Goal: Task Accomplishment & Management: Manage account settings

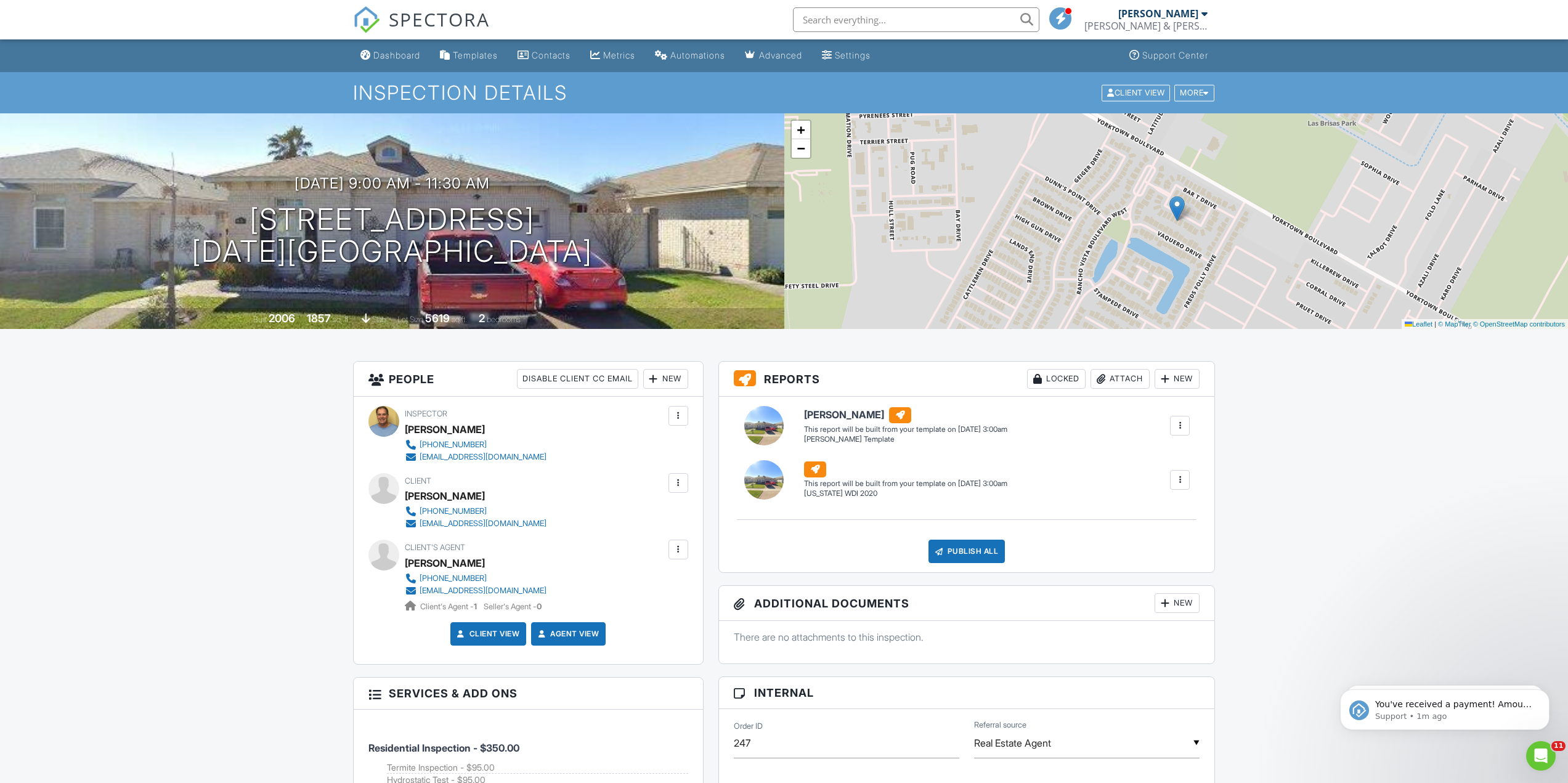
click at [395, 53] on div "Dashboard" at bounding box center [396, 56] width 47 height 11
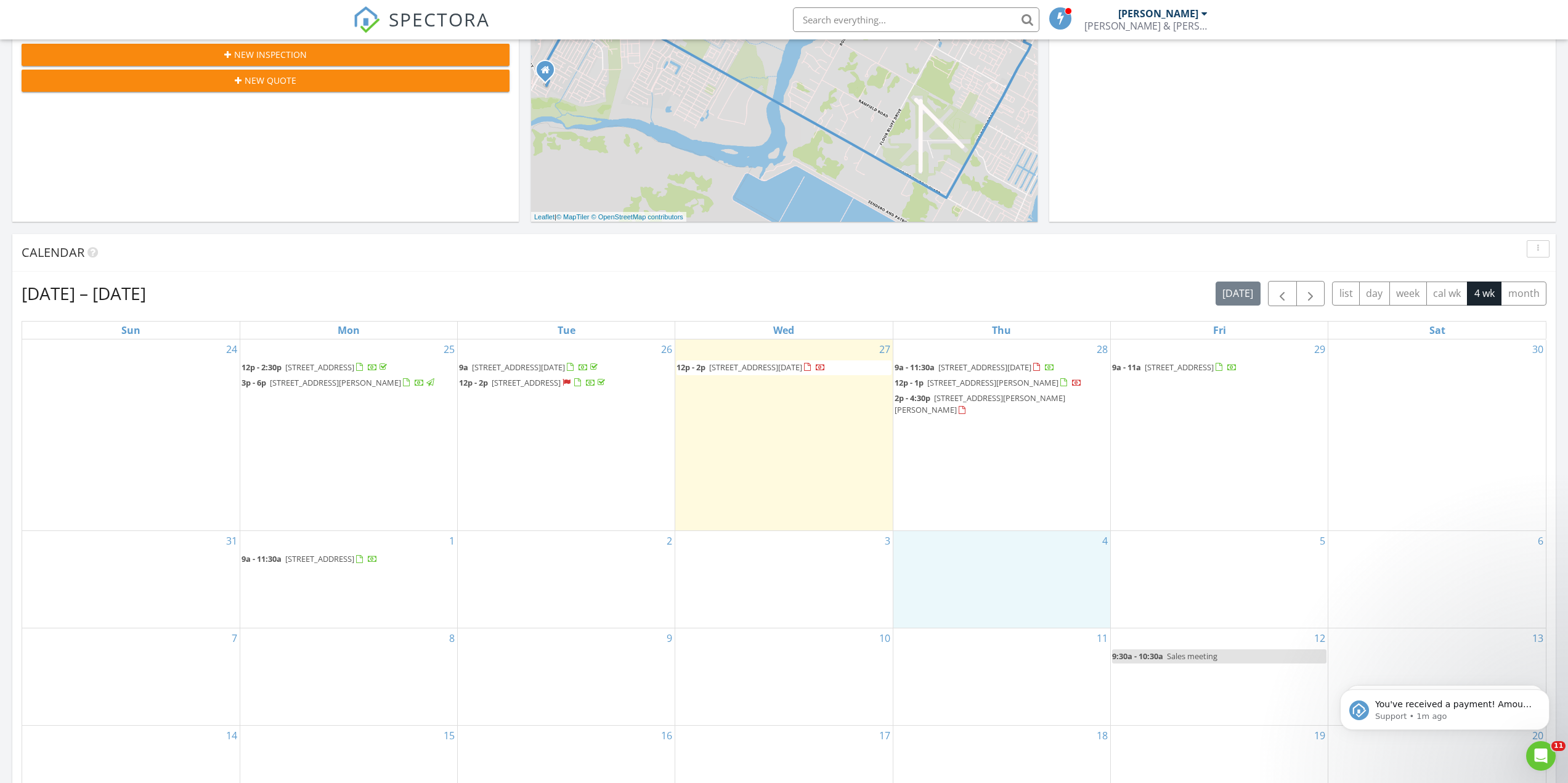
click at [1038, 533] on div "4" at bounding box center [1002, 579] width 217 height 97
click at [1017, 503] on link "Event" at bounding box center [999, 502] width 63 height 19
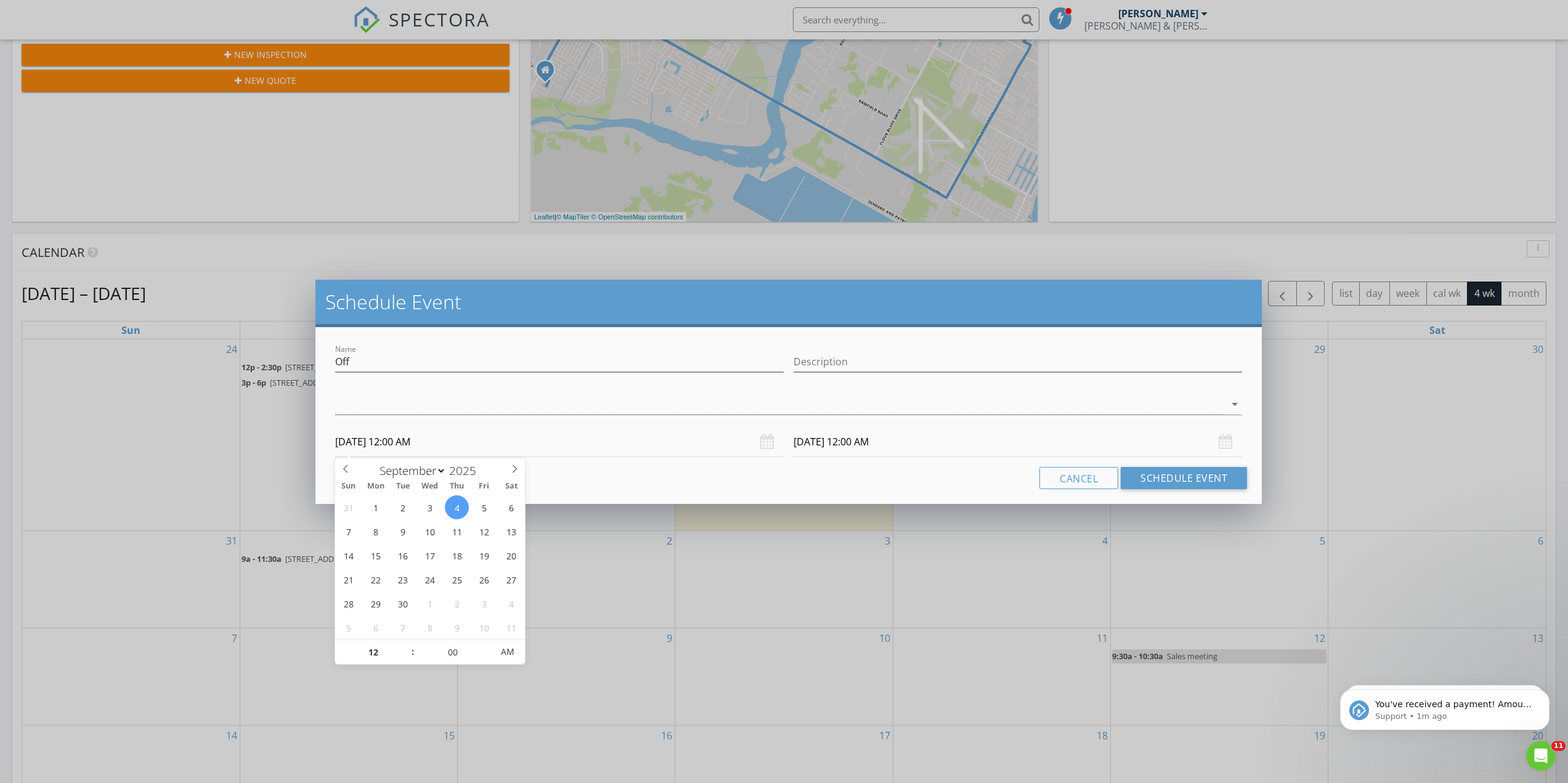
click at [439, 453] on input "[DATE] 12:00 AM" at bounding box center [559, 442] width 449 height 30
click at [485, 403] on div at bounding box center [780, 404] width 890 height 20
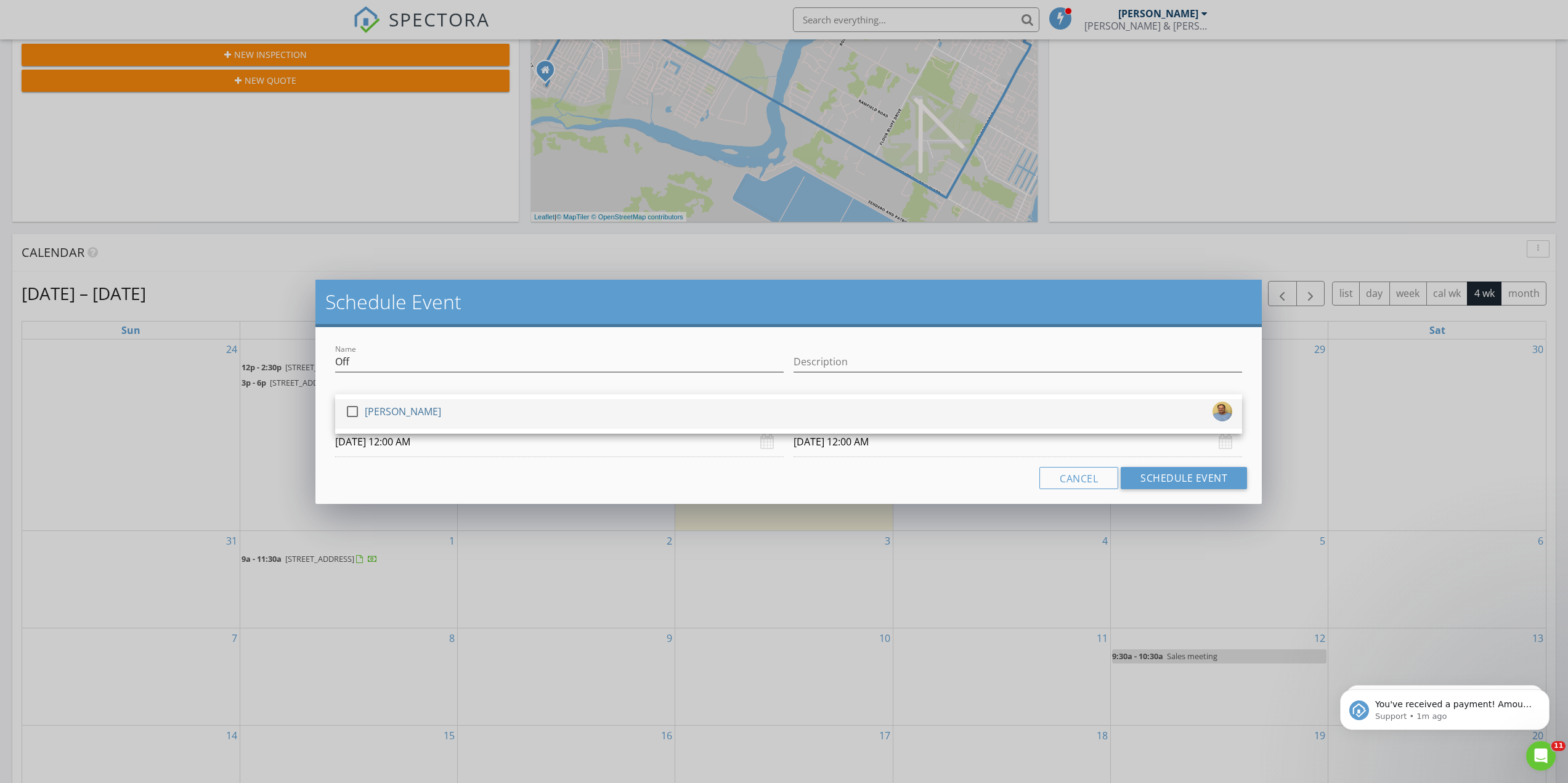
click at [354, 412] on div at bounding box center [353, 412] width 21 height 21
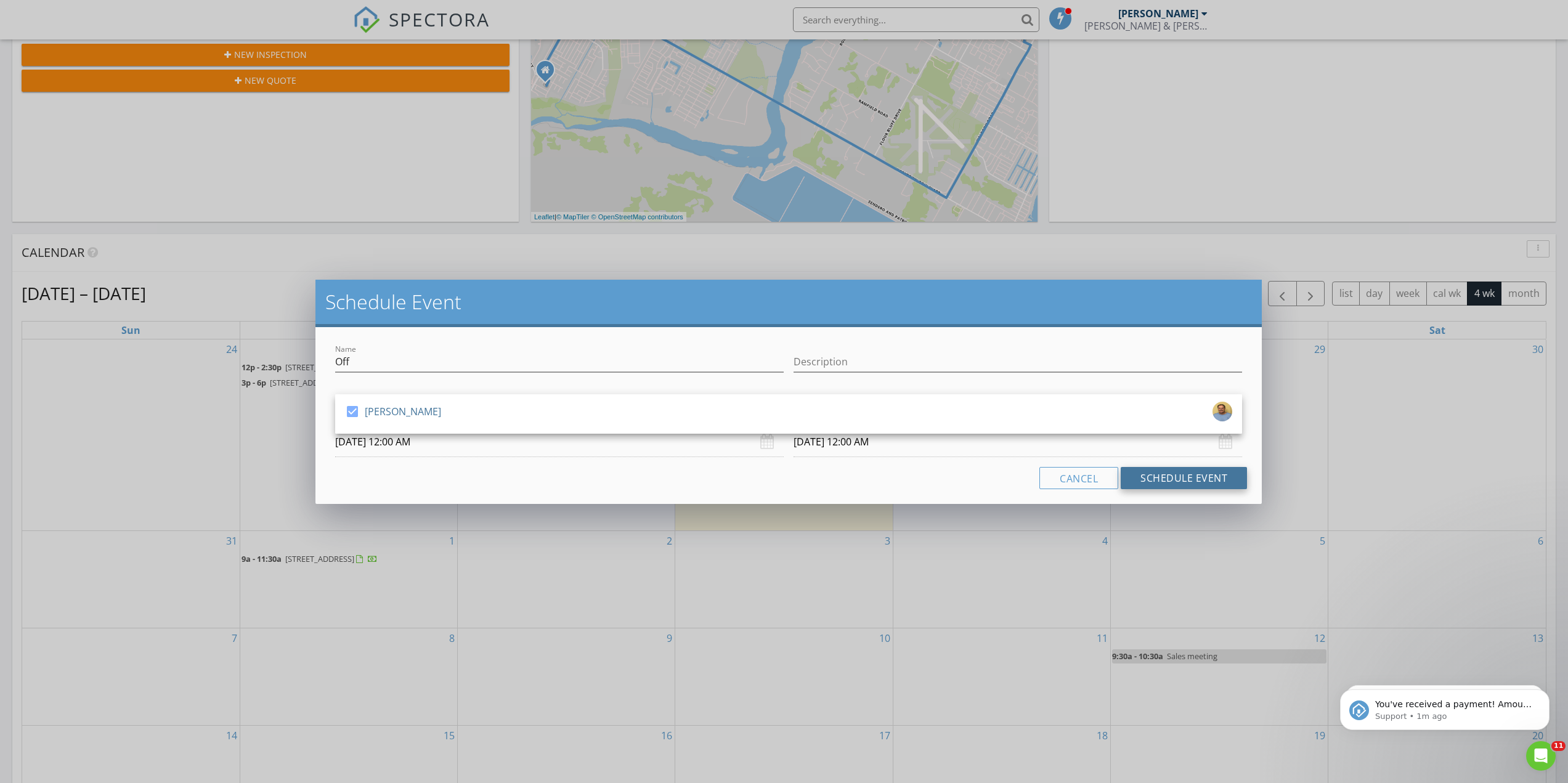
click at [1183, 476] on button "Schedule Event" at bounding box center [1183, 478] width 126 height 22
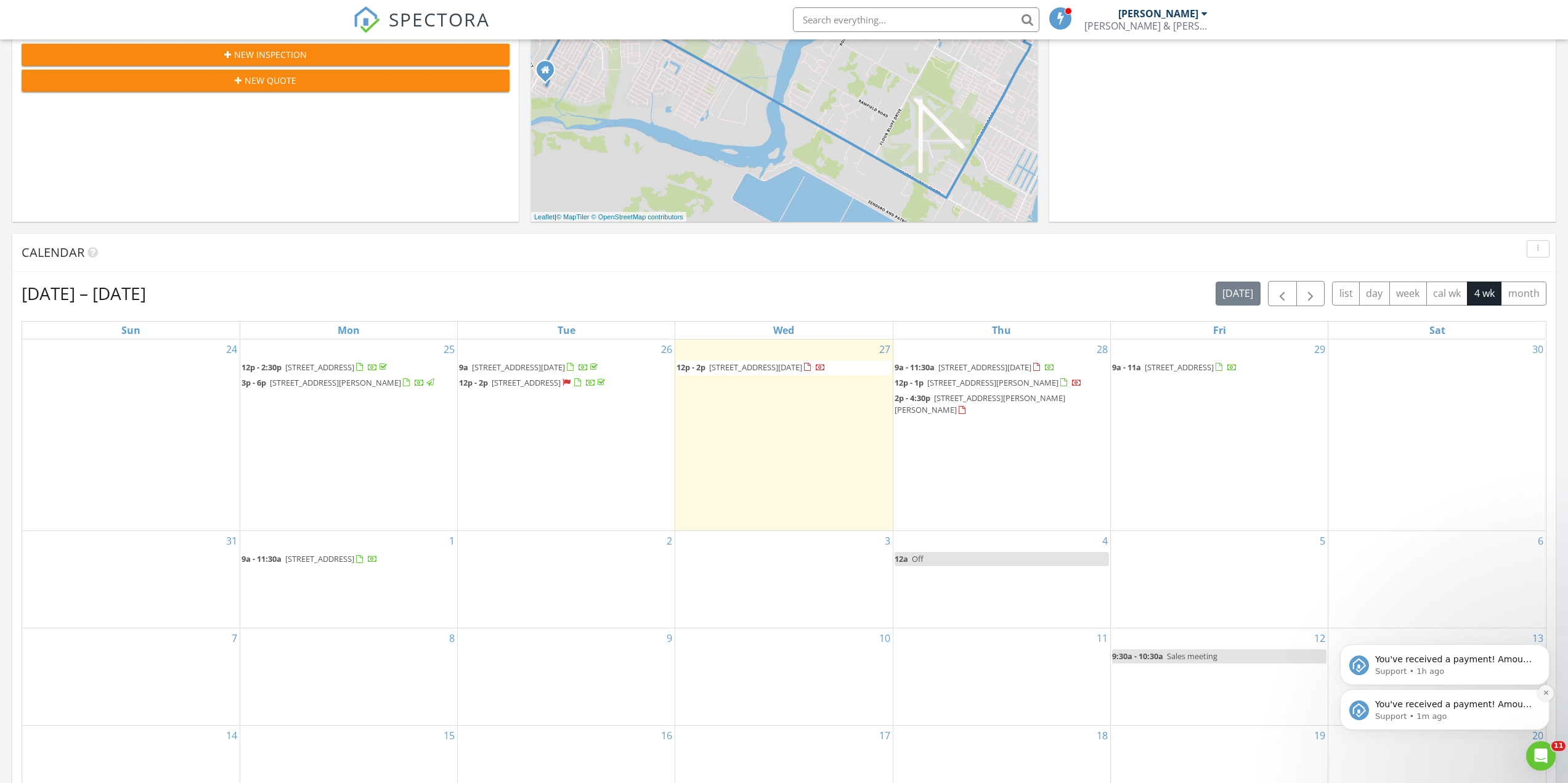
click at [1550, 693] on button "Dismiss notification" at bounding box center [1546, 693] width 16 height 16
click at [1544, 692] on icon "Dismiss notification" at bounding box center [1545, 692] width 4 height 4
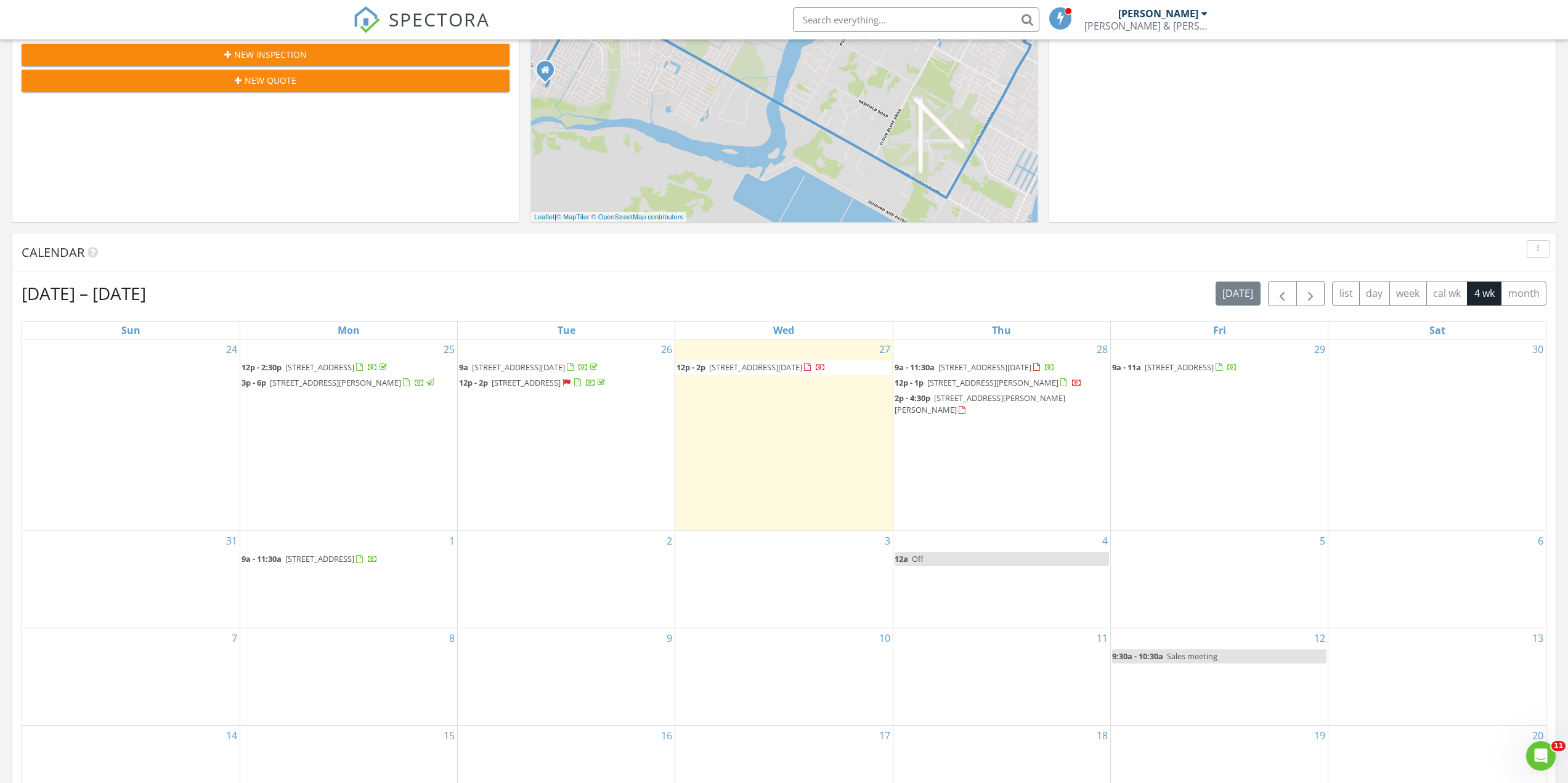
click at [937, 552] on link "12a Off" at bounding box center [1001, 559] width 214 height 14
select select "8"
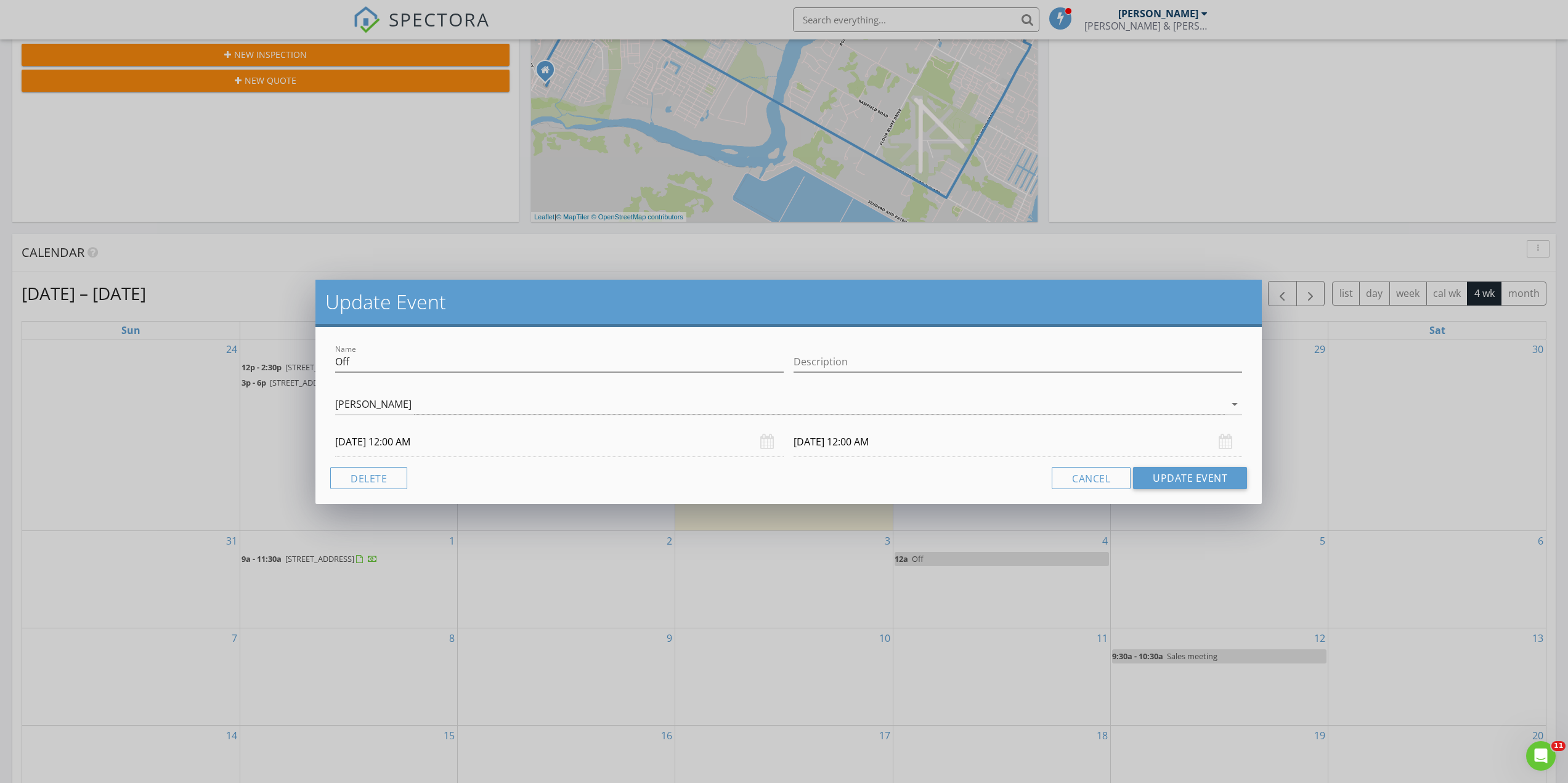
click at [394, 440] on input "[DATE] 12:00 AM" at bounding box center [559, 442] width 449 height 30
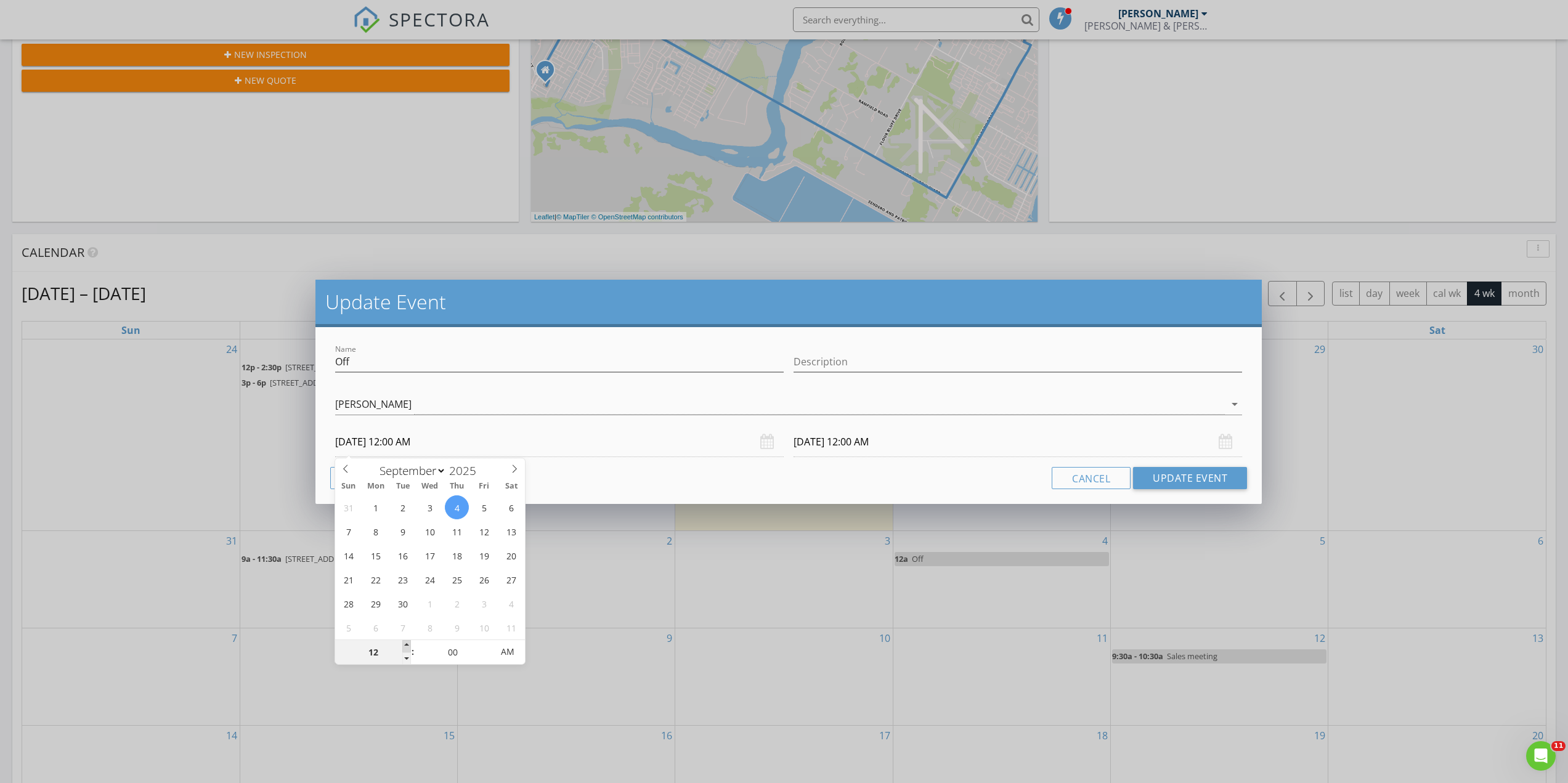
type input "01"
type input "[DATE] 1:00 AM"
click at [407, 645] on span at bounding box center [407, 646] width 9 height 12
type input "[DATE] 1:00 AM"
type input "[DATE] 1:00 PM"
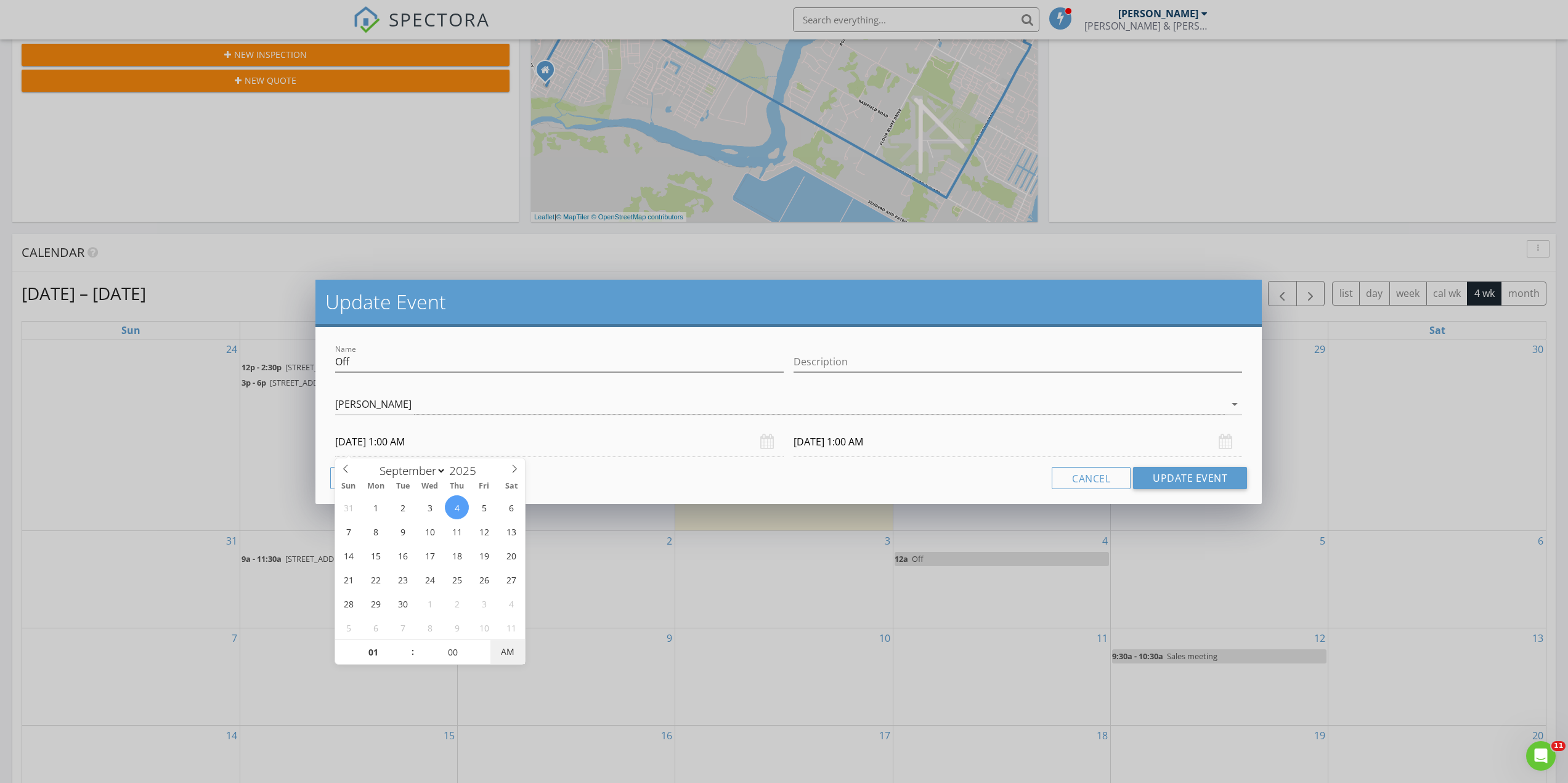
type input "[DATE] 1:00 PM"
click at [509, 650] on span "AM" at bounding box center [507, 652] width 34 height 25
click at [376, 650] on input "01" at bounding box center [373, 652] width 76 height 25
click at [565, 578] on div "Update Event Name Off Description [PERSON_NAME] [PERSON_NAME] arrow_drop_down […" at bounding box center [784, 392] width 1568 height 783
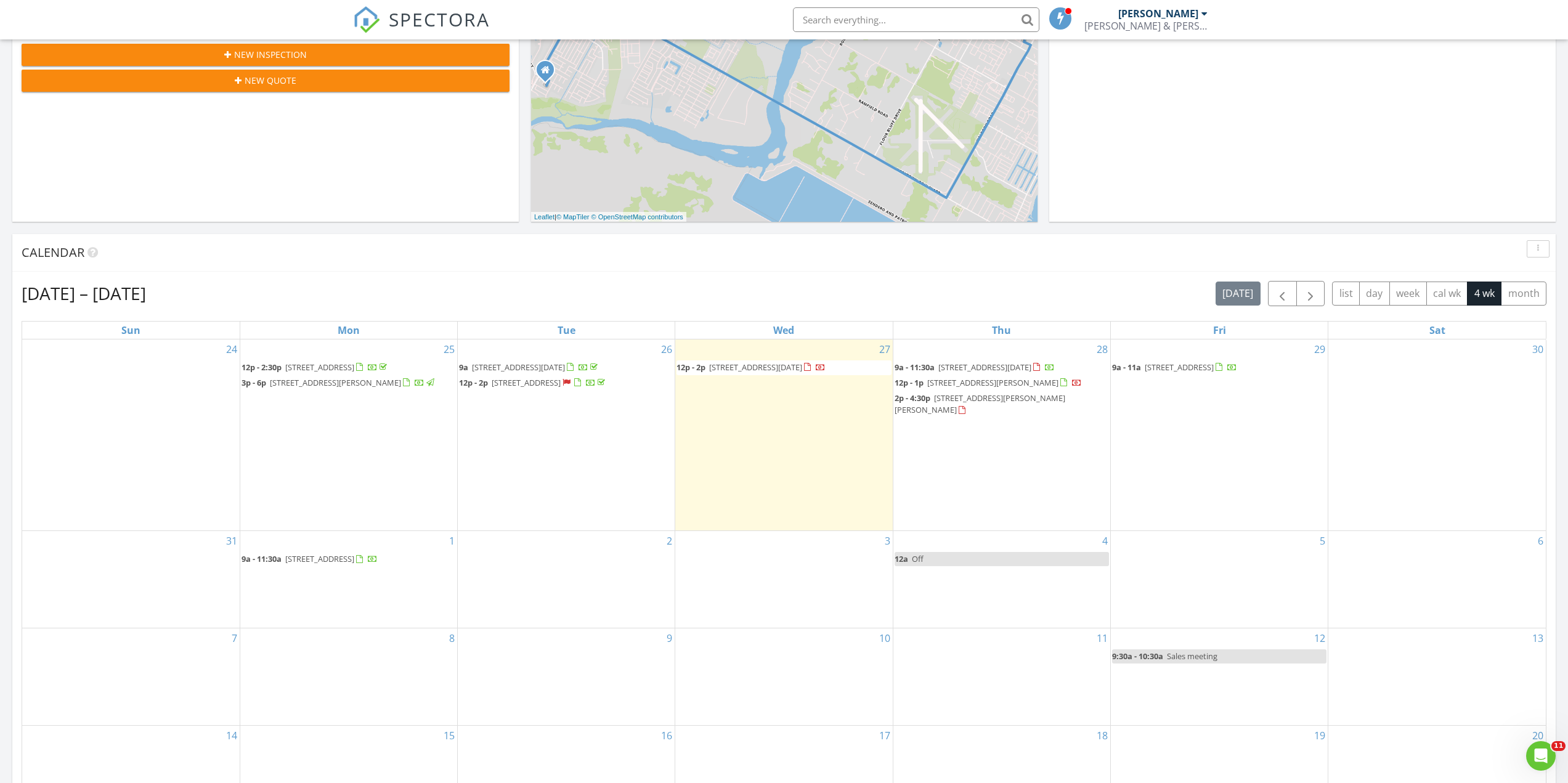
click at [997, 552] on link "12a Off" at bounding box center [1001, 559] width 214 height 14
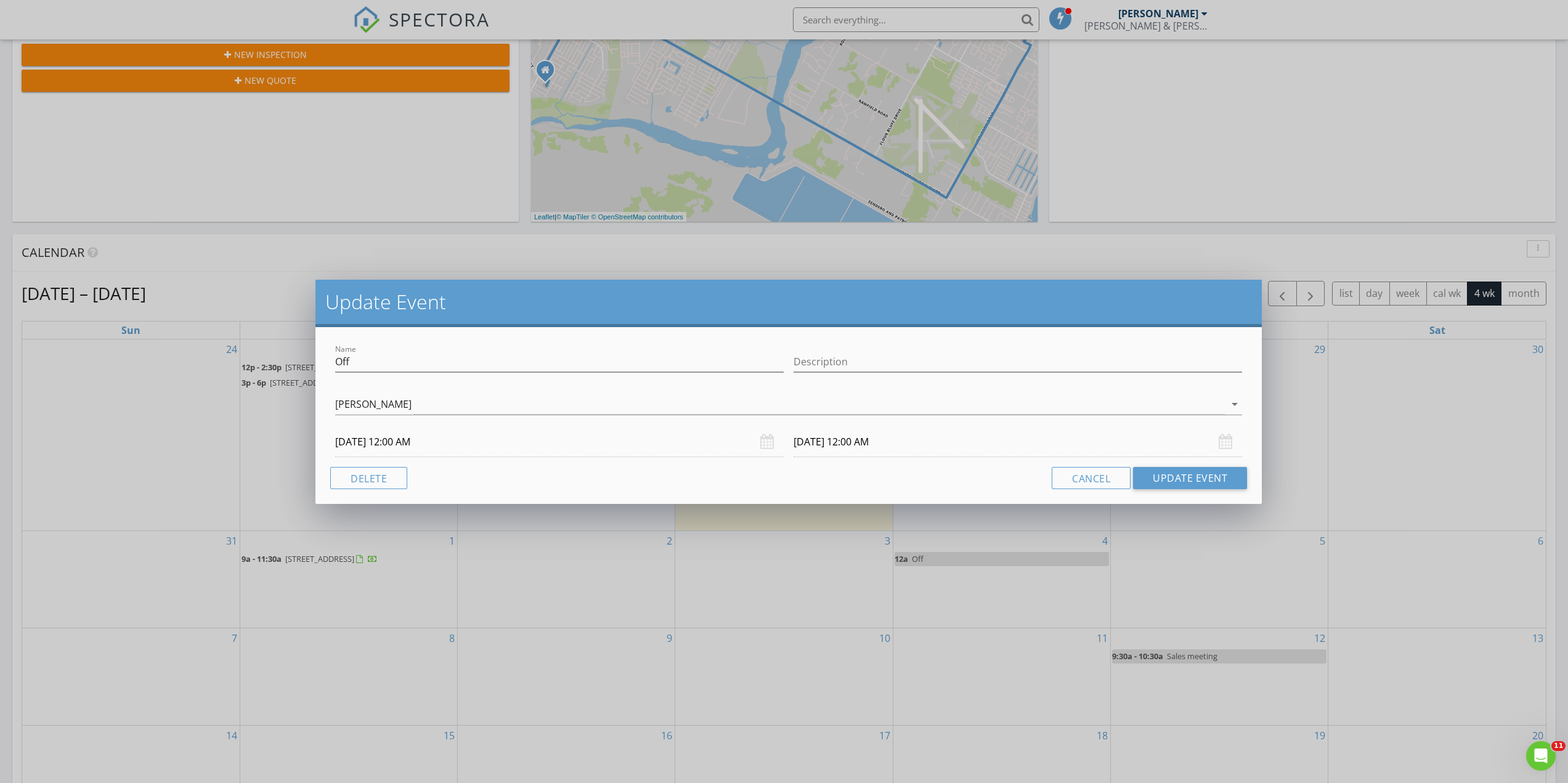
click at [365, 440] on input "[DATE] 12:00 AM" at bounding box center [559, 442] width 449 height 30
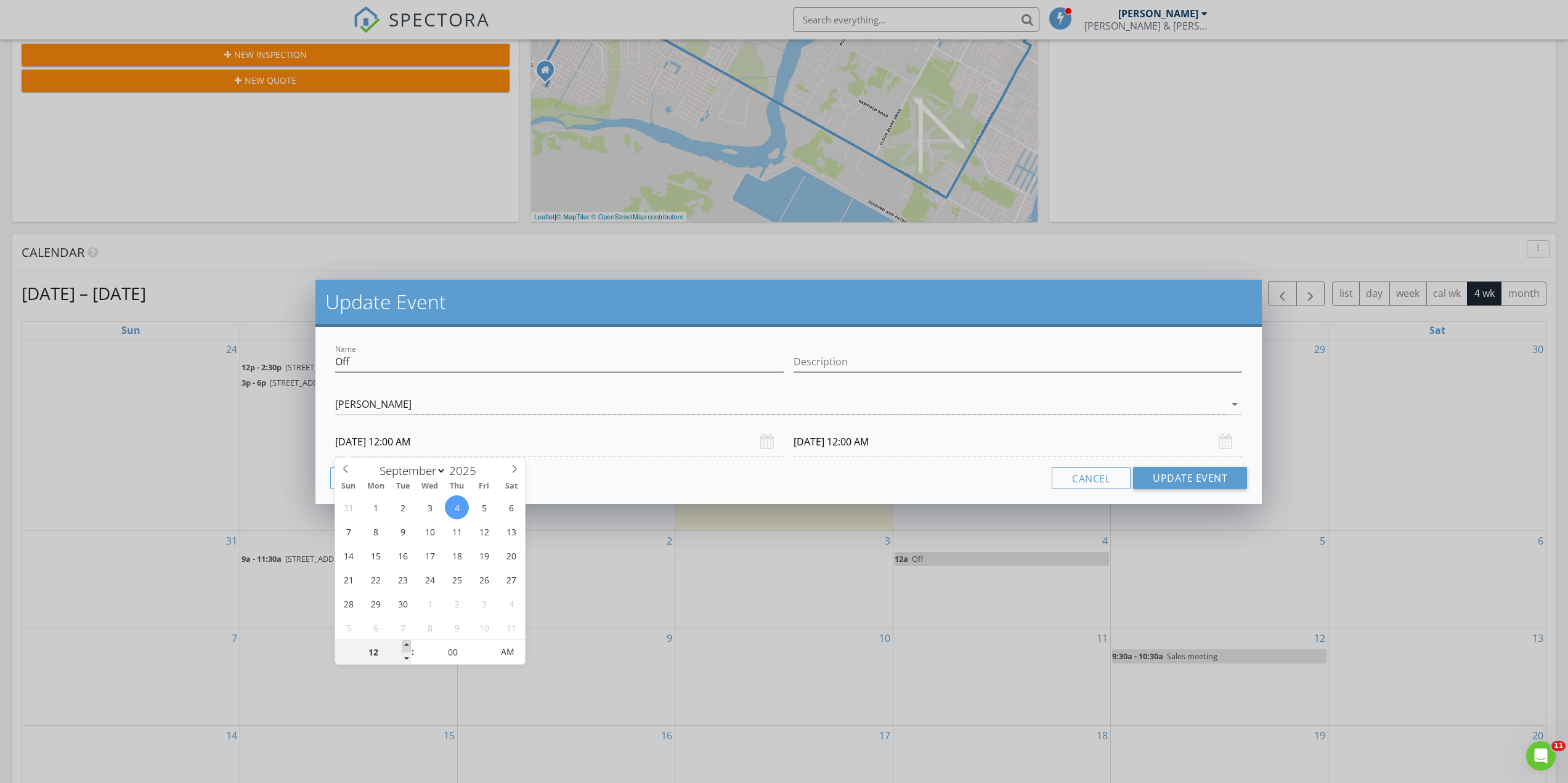
type input "01"
type input "[DATE] 1:00 AM"
click at [409, 645] on span at bounding box center [407, 646] width 9 height 12
type input "[DATE] 1:00 AM"
type input "[DATE] 1:00 PM"
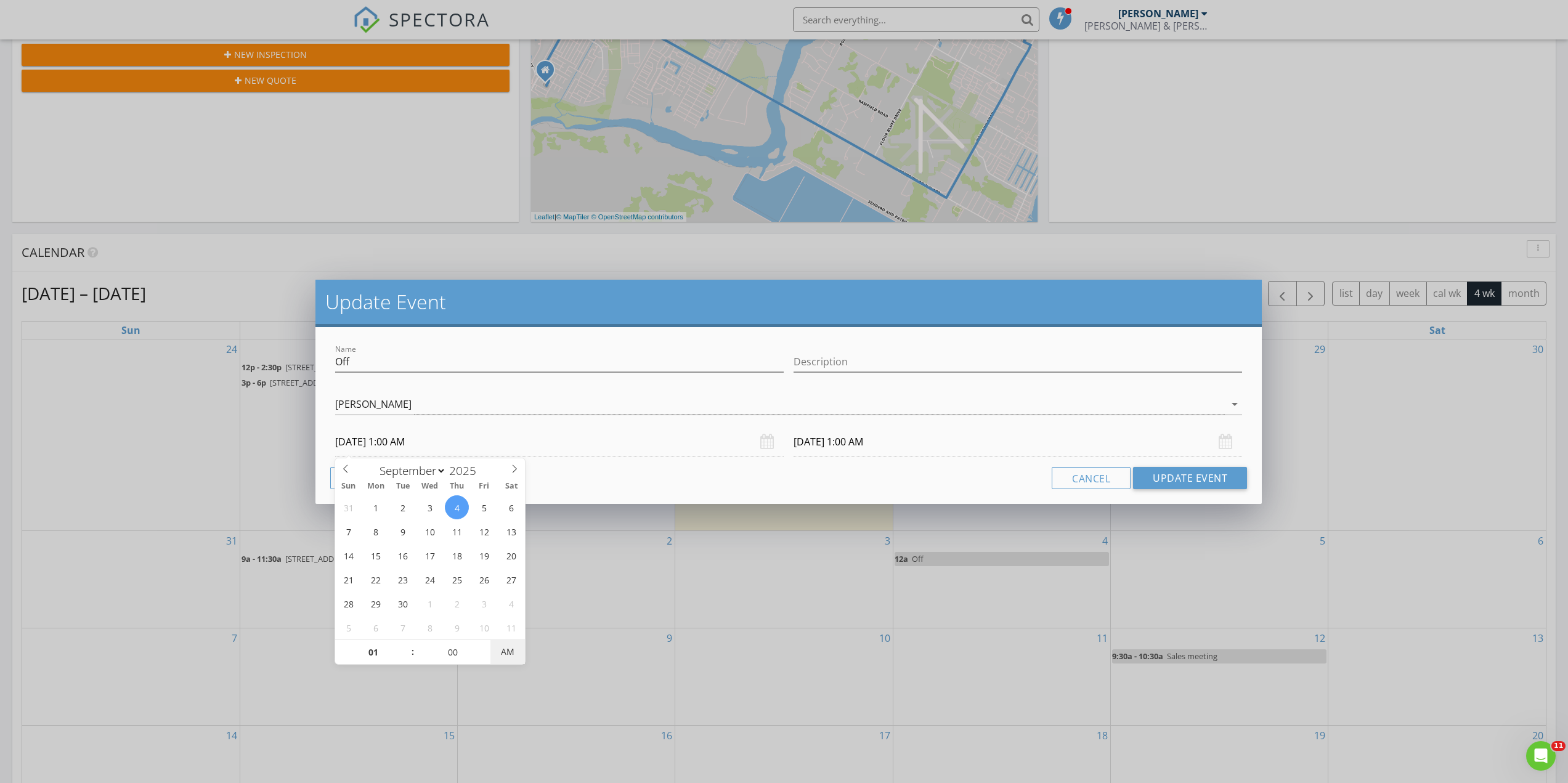
type input "[DATE] 1:00 PM"
click at [510, 651] on span "AM" at bounding box center [507, 652] width 34 height 25
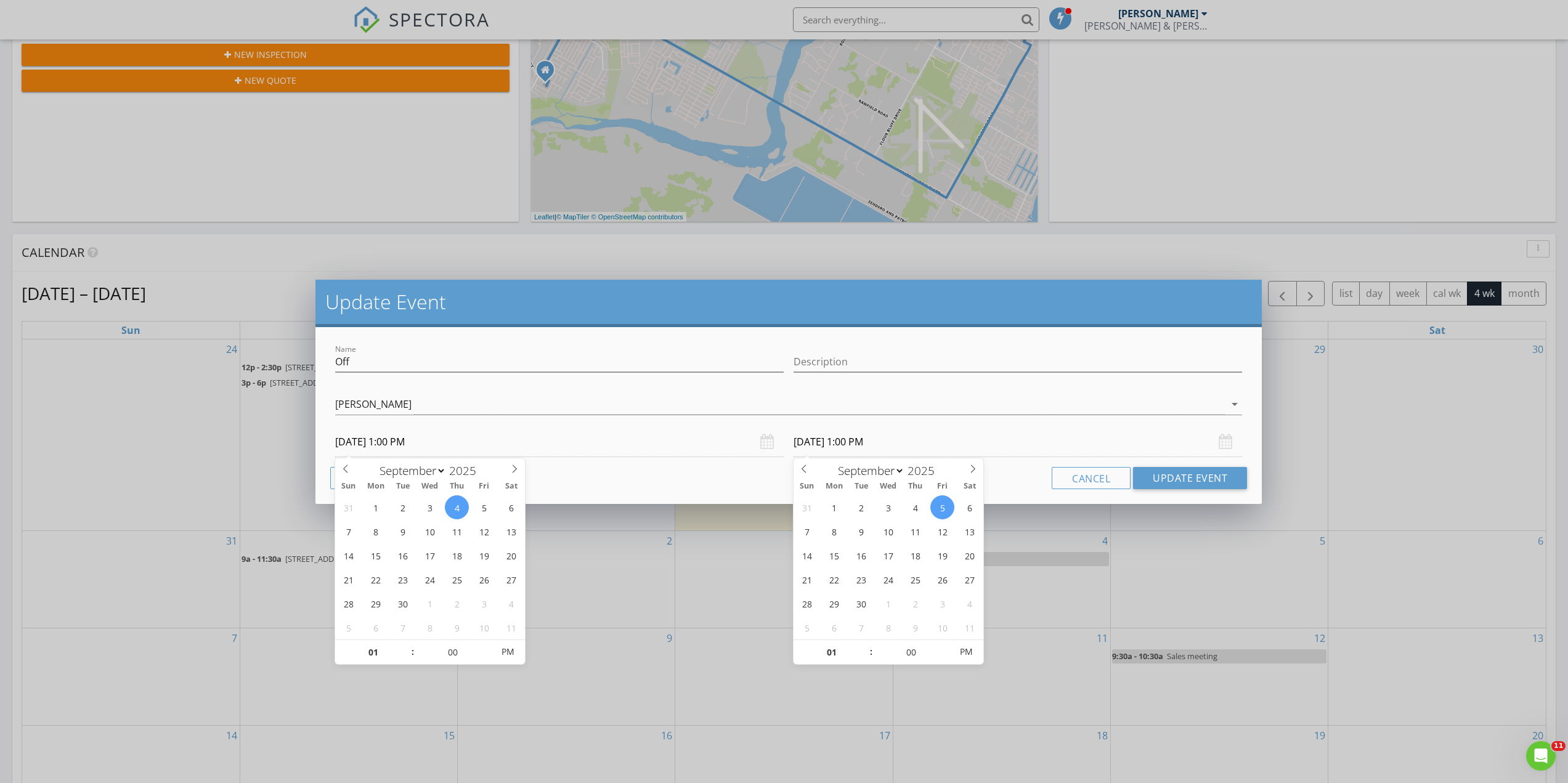
click at [840, 438] on input "[DATE] 1:00 PM" at bounding box center [1018, 442] width 449 height 30
click at [1212, 477] on button "Update Event" at bounding box center [1190, 478] width 114 height 22
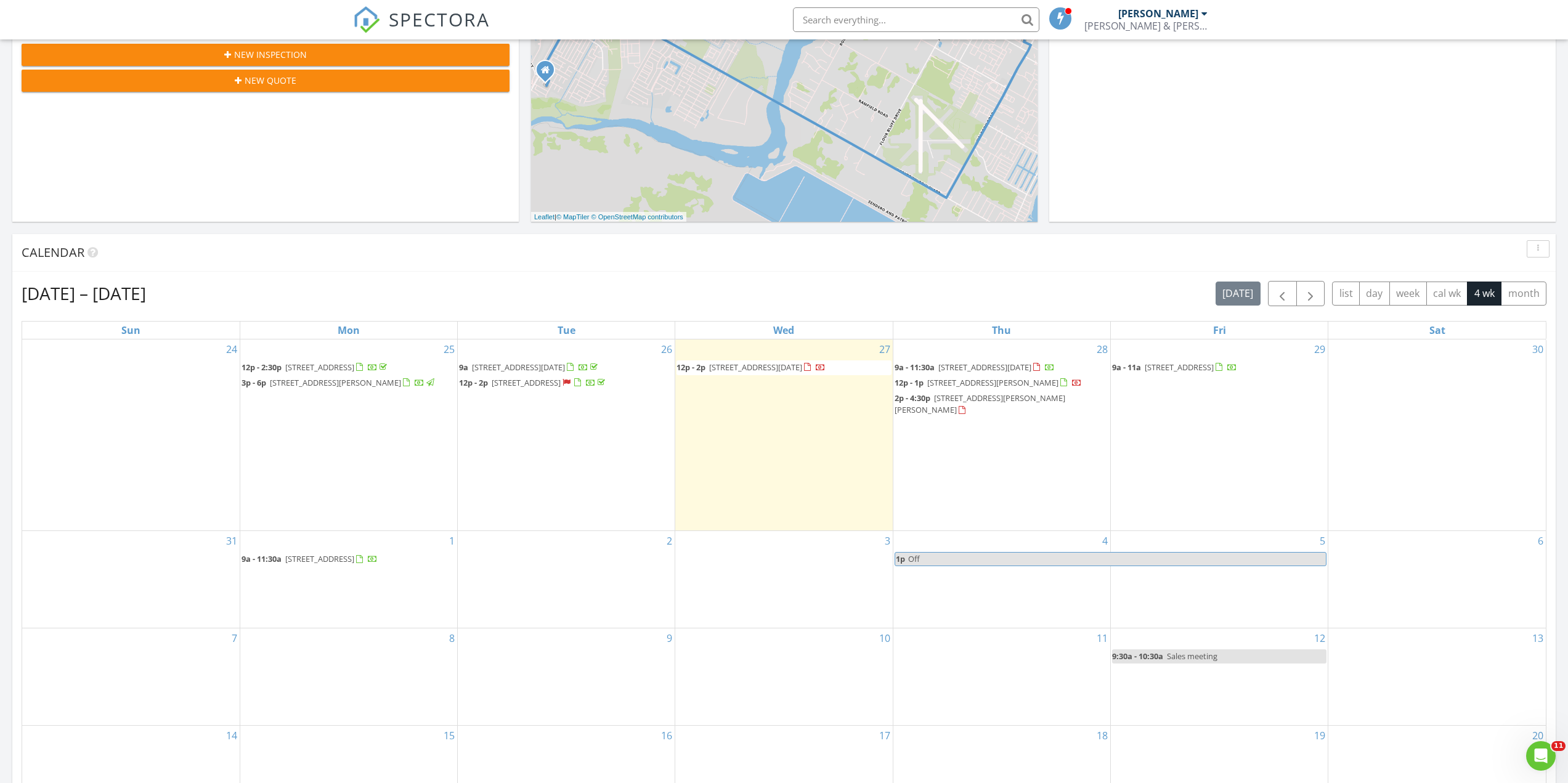
click at [1035, 553] on span "Off" at bounding box center [1116, 559] width 419 height 13
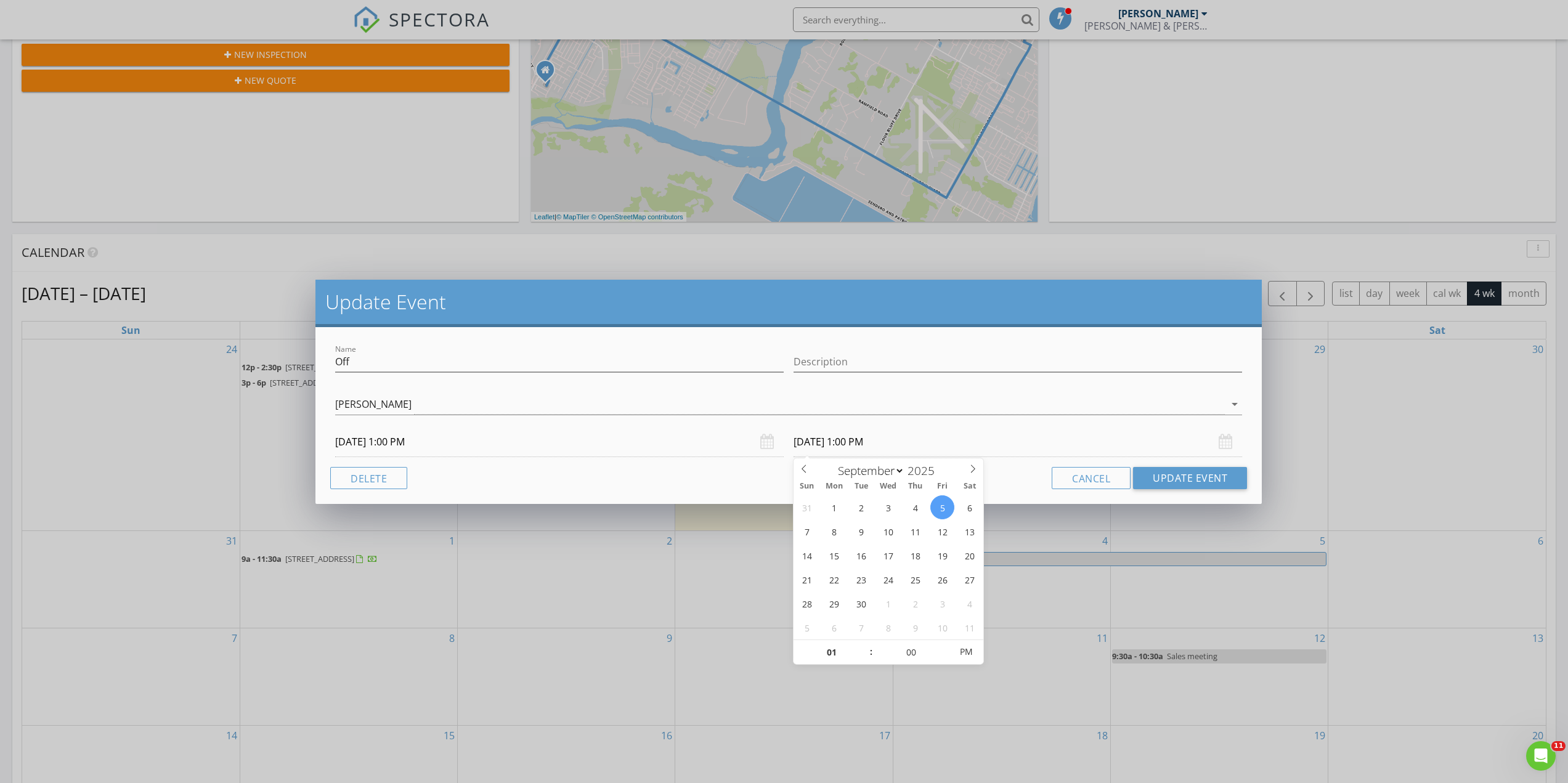
click at [833, 443] on input "[DATE] 1:00 PM" at bounding box center [1018, 442] width 449 height 30
type input "[DATE] 1:00 PM"
type input "02"
type input "[DATE] 2:00 PM"
click at [868, 643] on span at bounding box center [865, 646] width 9 height 12
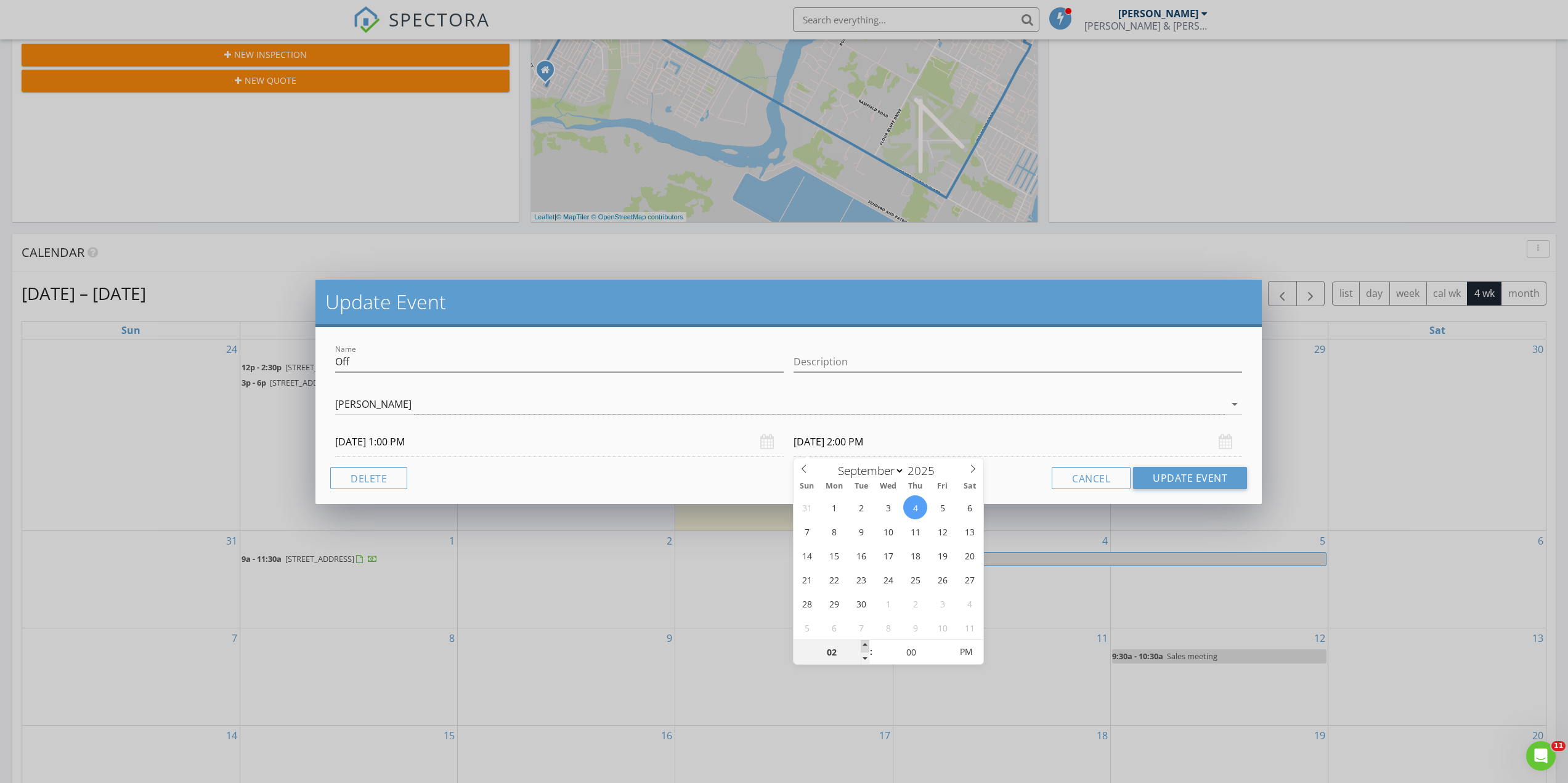
type input "03"
type input "[DATE] 3:00 PM"
click at [868, 643] on span at bounding box center [865, 646] width 9 height 12
type input "04"
type input "[DATE] 4:00 PM"
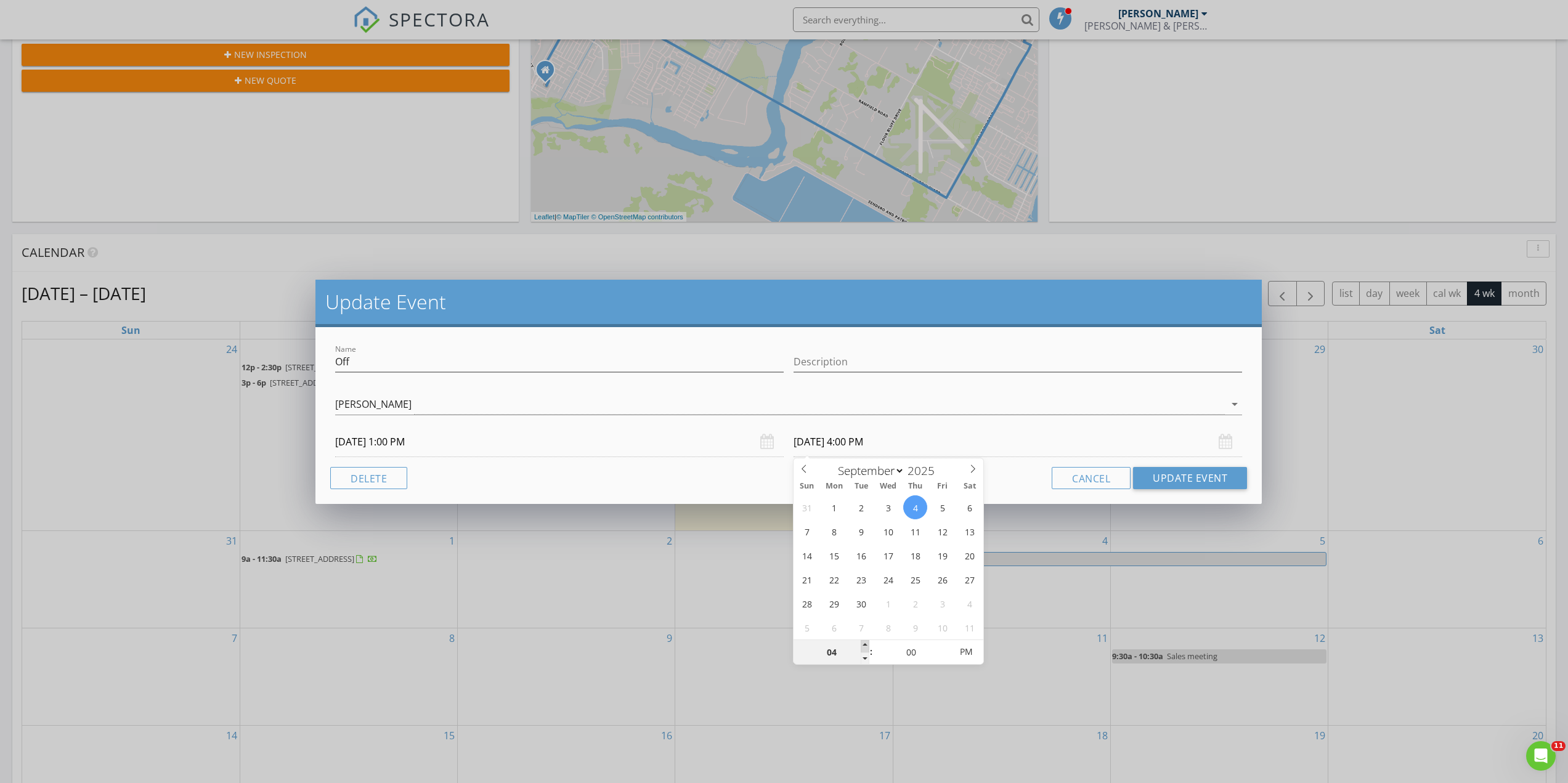
click at [868, 643] on span at bounding box center [865, 646] width 9 height 12
type input "05"
type input "[DATE] 5:00 PM"
click at [868, 643] on span at bounding box center [865, 646] width 9 height 12
type input "06"
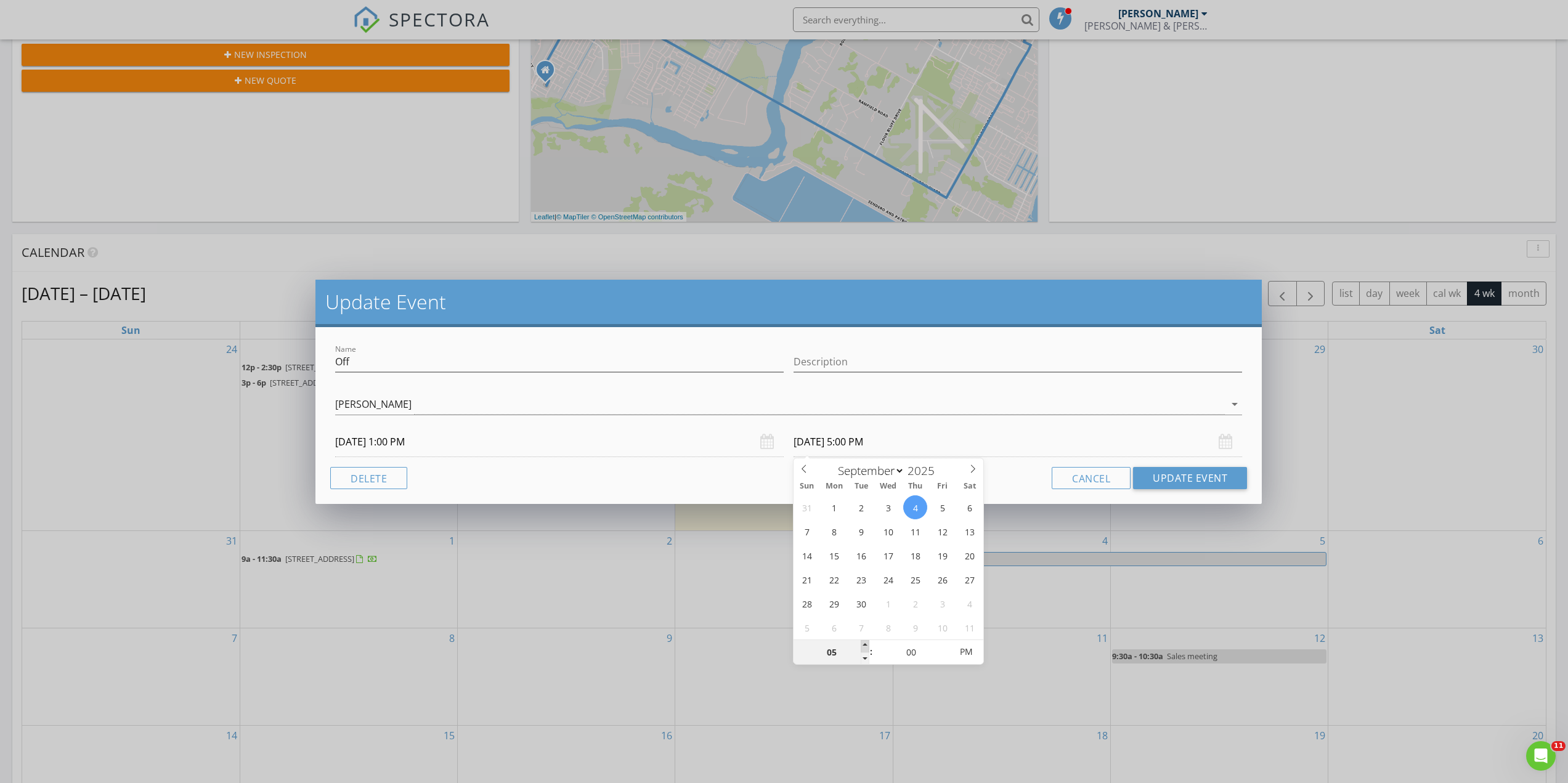
type input "[DATE] 6:00 PM"
click at [868, 643] on span at bounding box center [865, 646] width 9 height 12
type input "07"
click at [868, 643] on span at bounding box center [865, 646] width 9 height 12
click at [967, 651] on span "PM" at bounding box center [966, 652] width 34 height 25
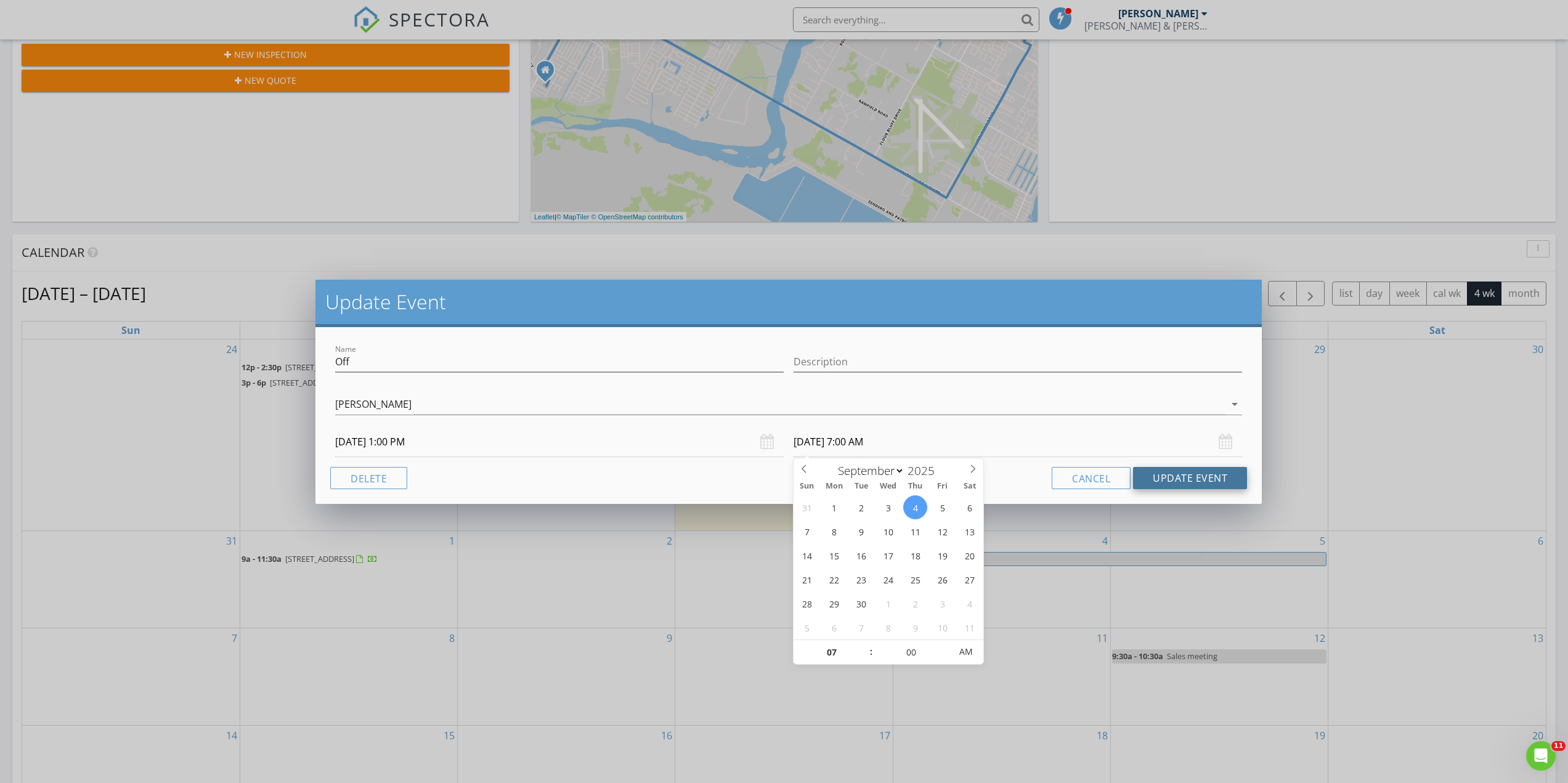
click at [1184, 475] on button "Update Event" at bounding box center [1190, 478] width 114 height 22
click at [847, 442] on input "[DATE] 7:00 AM" at bounding box center [1018, 442] width 449 height 30
type input "[DATE] 7:00 PM"
click at [968, 649] on span "PM" at bounding box center [966, 652] width 34 height 25
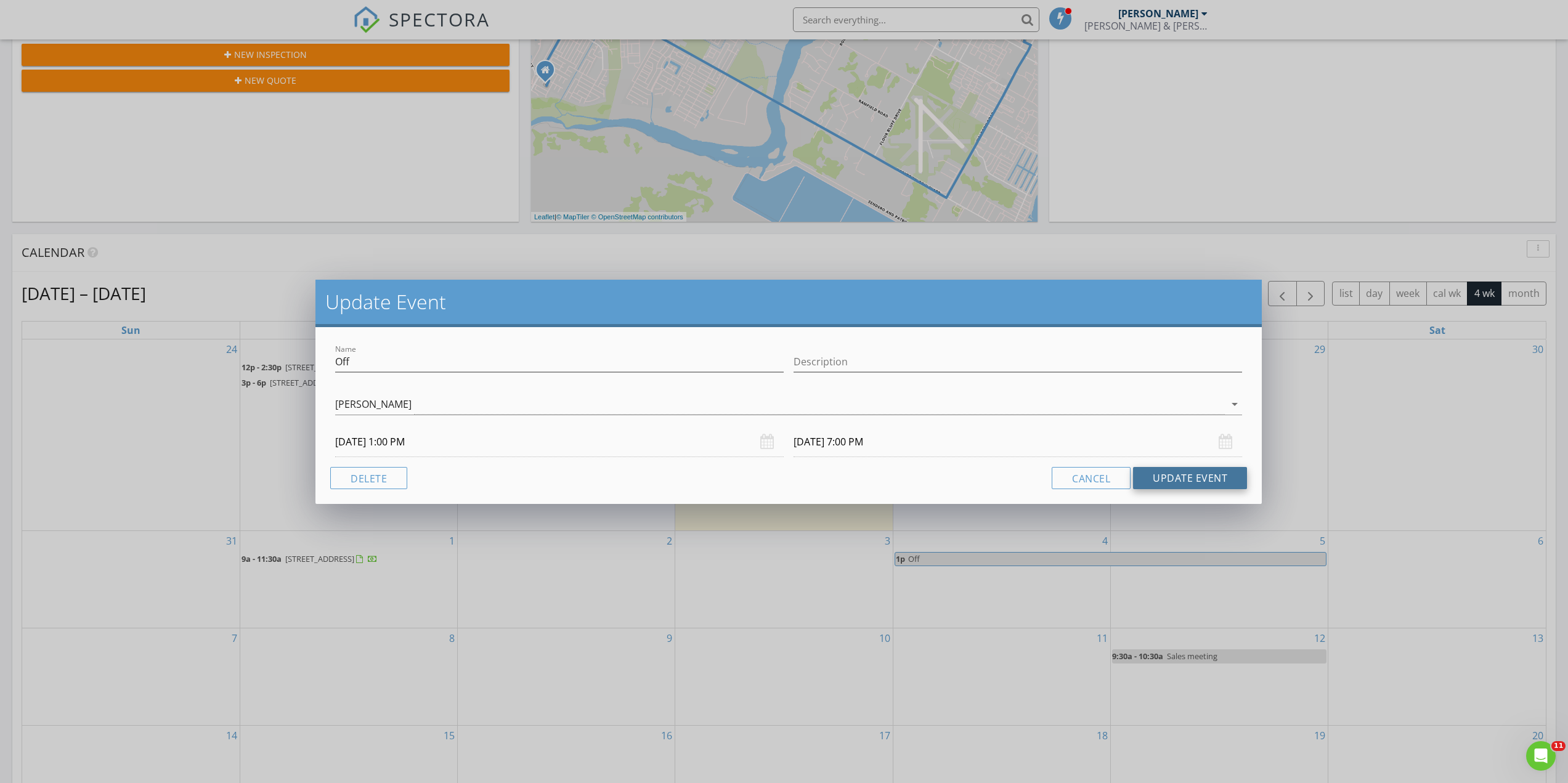
click at [1193, 475] on button "Update Event" at bounding box center [1190, 478] width 114 height 22
